Goal: Task Accomplishment & Management: Complete application form

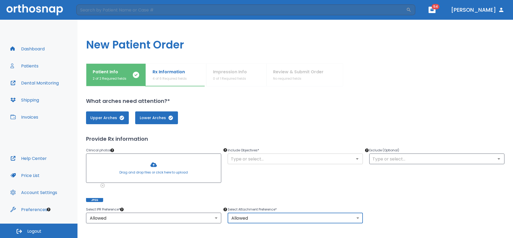
click at [269, 159] on input "text" at bounding box center [295, 158] width 132 height 7
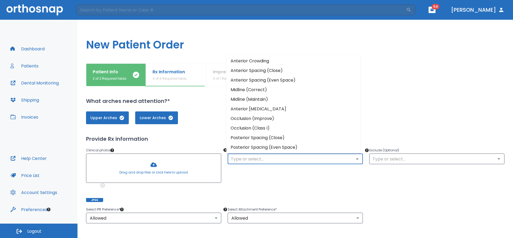
click at [270, 72] on li "Anterior Spacing (Close)" at bounding box center [293, 71] width 134 height 10
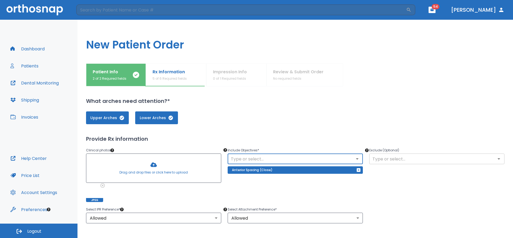
click at [395, 161] on input "text" at bounding box center [437, 158] width 132 height 7
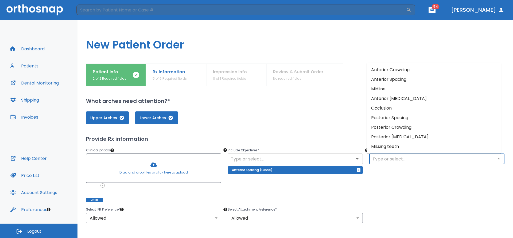
click at [336, 159] on input "text" at bounding box center [295, 158] width 132 height 7
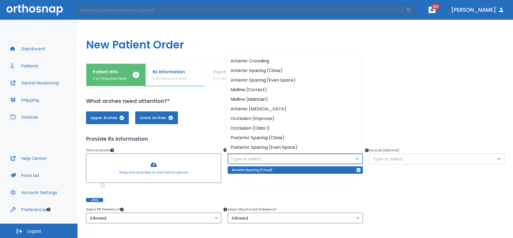
click at [383, 161] on input "text" at bounding box center [437, 158] width 132 height 7
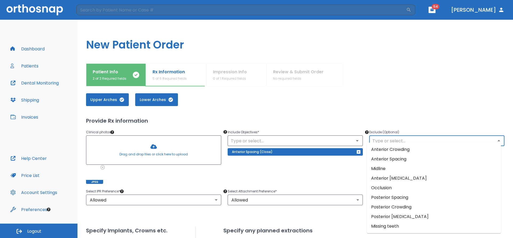
scroll to position [27, 0]
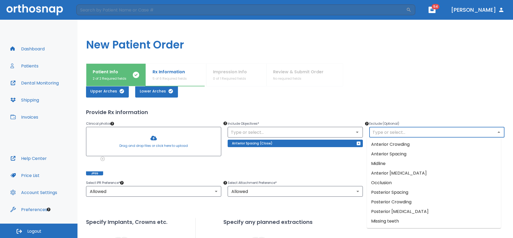
click at [407, 104] on div "Upper Arches Lower Arches Provide Rx information Clinical photos * Drag and dro…" at bounding box center [295, 210] width 418 height 263
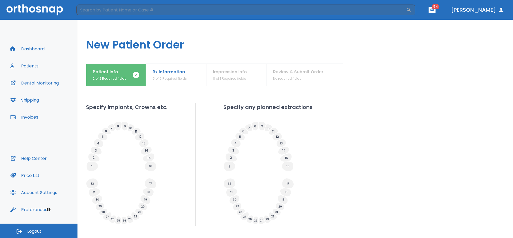
scroll to position [174, 0]
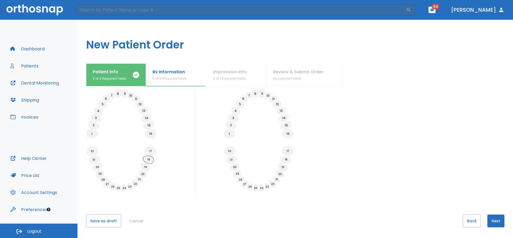
click at [148, 162] on icon at bounding box center [148, 160] width 11 height 8
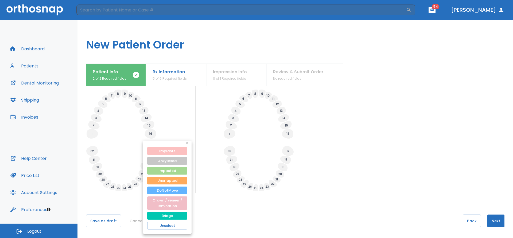
click at [164, 151] on button "Implants" at bounding box center [167, 151] width 40 height 8
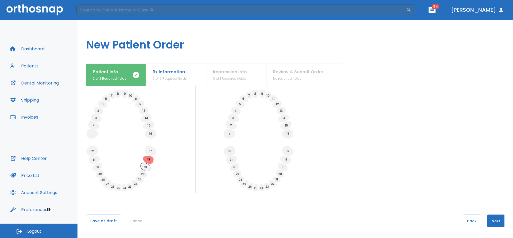
click at [147, 169] on icon at bounding box center [145, 167] width 10 height 9
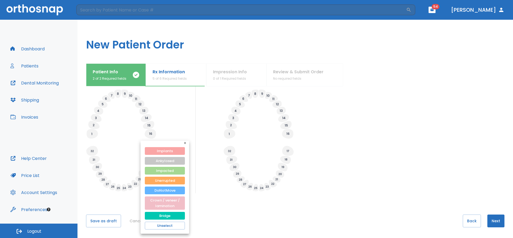
click at [162, 151] on button "Implants" at bounding box center [165, 151] width 40 height 8
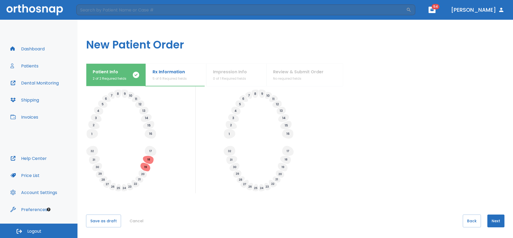
click at [99, 168] on icon at bounding box center [97, 167] width 3 height 2
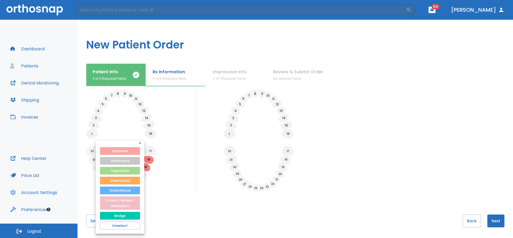
click at [123, 152] on button "Implants" at bounding box center [120, 151] width 40 height 8
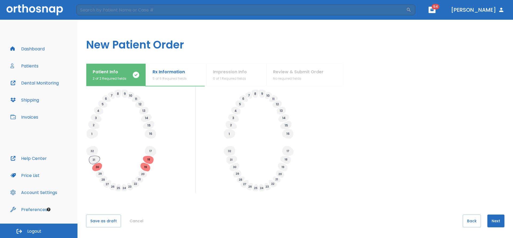
click at [98, 160] on icon at bounding box center [94, 160] width 11 height 8
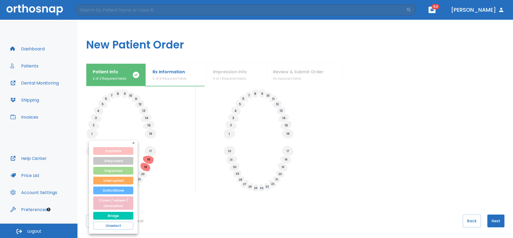
click at [121, 152] on button "Implants" at bounding box center [113, 151] width 40 height 8
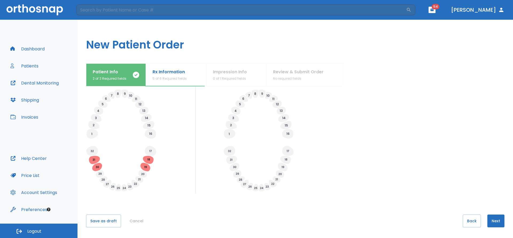
click at [490, 221] on button "Next" at bounding box center [495, 221] width 17 height 13
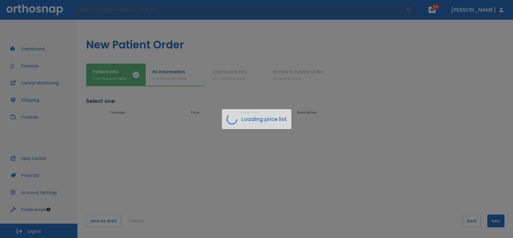
scroll to position [0, 0]
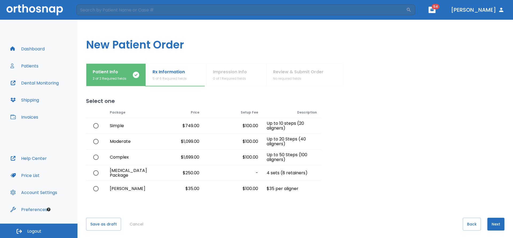
click at [95, 159] on input "radio" at bounding box center [95, 157] width 11 height 11
radio input "true"
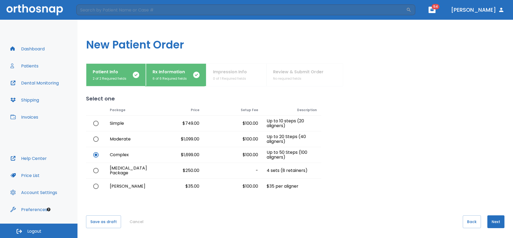
scroll to position [3, 0]
click at [493, 221] on button "Next" at bounding box center [495, 221] width 17 height 13
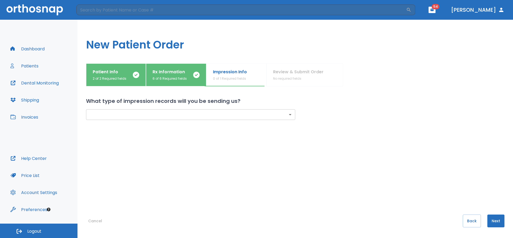
scroll to position [0, 0]
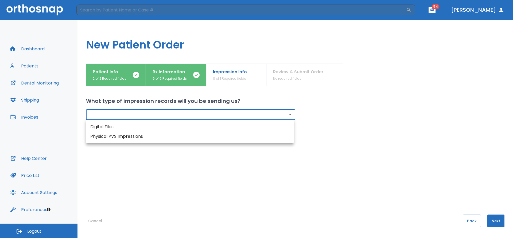
click at [289, 115] on body "​ 54 [PERSON_NAME] Dashboard Patients Dental Monitoring Shipping Invoices Help …" at bounding box center [256, 119] width 513 height 238
click at [95, 129] on li "Digital Files" at bounding box center [190, 127] width 208 height 10
type input "digital"
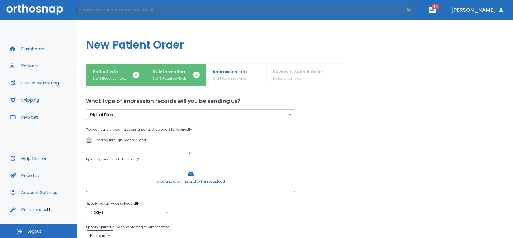
click at [88, 141] on input "Sending through Scanner Portal" at bounding box center [89, 140] width 6 height 6
checkbox input "true"
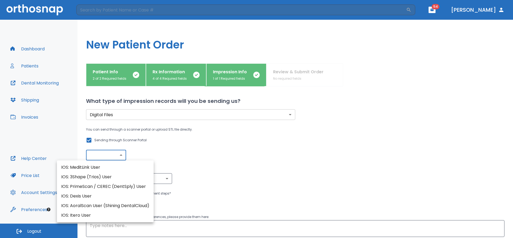
click at [114, 156] on body "​ 54 [PERSON_NAME] Dashboard Patients Dental Monitoring Shipping Invoices Help …" at bounding box center [256, 119] width 513 height 238
click at [93, 169] on li "IOS: MeditLink User" at bounding box center [105, 168] width 97 height 10
type input "IOS: MeditLink User"
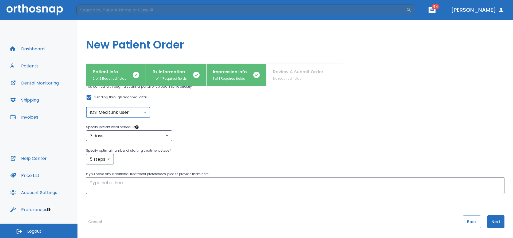
scroll to position [44, 0]
click at [494, 221] on button "Next" at bounding box center [495, 221] width 17 height 13
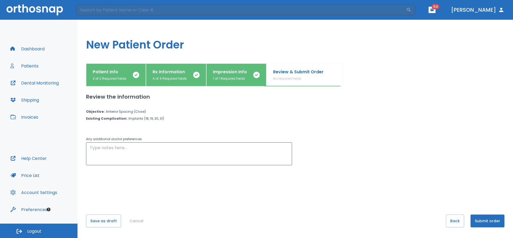
scroll to position [0, 0]
click at [482, 222] on button "Submit order" at bounding box center [487, 221] width 34 height 13
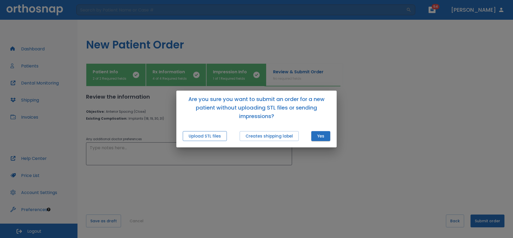
click at [198, 138] on button "Upload STL files" at bounding box center [205, 136] width 44 height 10
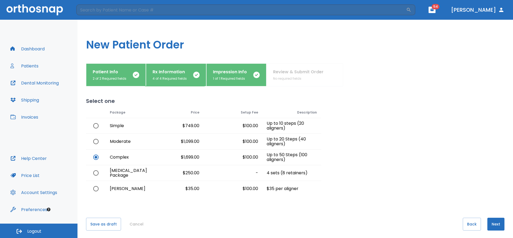
click at [493, 225] on button "Next" at bounding box center [495, 224] width 17 height 13
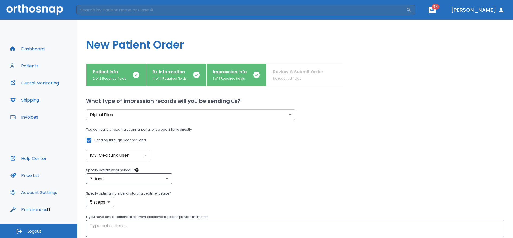
click at [88, 142] on input "Sending through Scanner Portal" at bounding box center [89, 140] width 6 height 6
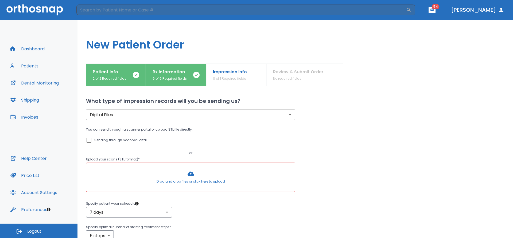
click at [91, 141] on input "Sending through Scanner Portal" at bounding box center [89, 140] width 6 height 6
checkbox input "true"
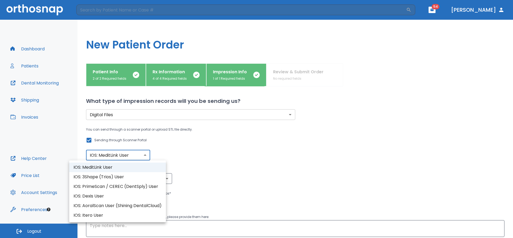
click at [146, 156] on body "​ 54 [PERSON_NAME] Dashboard Patients Dental Monitoring Shipping Invoices Help …" at bounding box center [256, 119] width 513 height 238
click at [98, 167] on li "IOS: MeditLink User" at bounding box center [117, 168] width 97 height 10
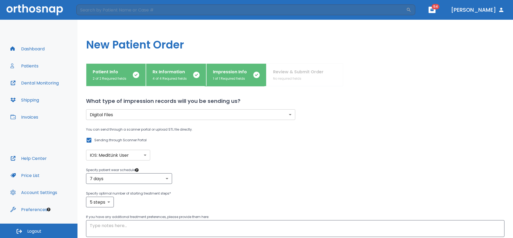
click at [223, 166] on div "Digital Files digital ​ You can send through a scanner portal or upload STL fil…" at bounding box center [288, 164] width 431 height 145
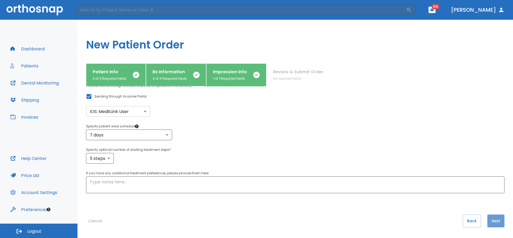
click at [495, 221] on button "Next" at bounding box center [495, 221] width 17 height 13
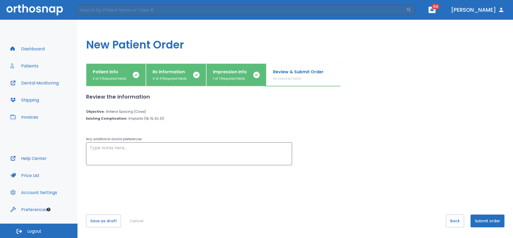
click at [488, 222] on button "Submit order" at bounding box center [487, 221] width 34 height 13
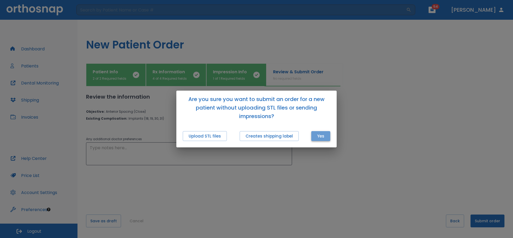
click at [320, 134] on button "Yes" at bounding box center [320, 136] width 19 height 10
